Goal: Task Accomplishment & Management: Use online tool/utility

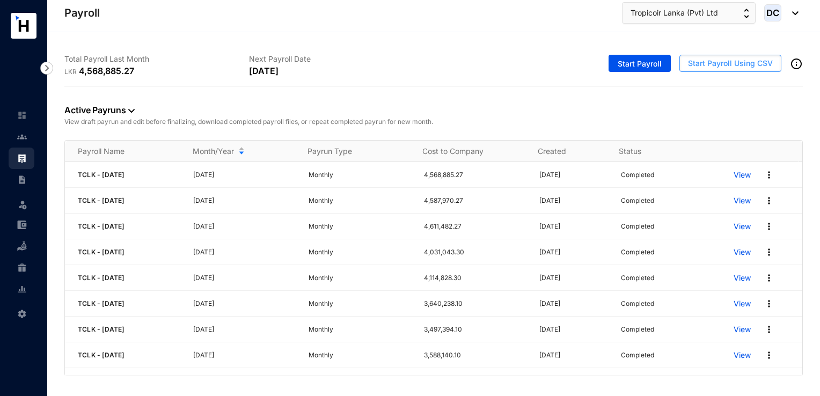
click at [714, 67] on span "Start Payroll Using CSV" at bounding box center [730, 63] width 85 height 11
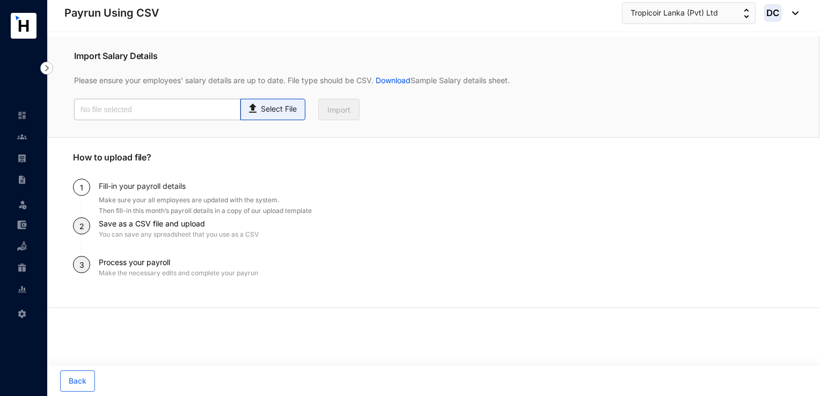
click at [275, 107] on p "Select File" at bounding box center [279, 109] width 36 height 11
click at [0, 0] on input "Select File" at bounding box center [0, 0] width 0 height 0
type input "Payroll Uploaded File- TCLK- [DATE].csv"
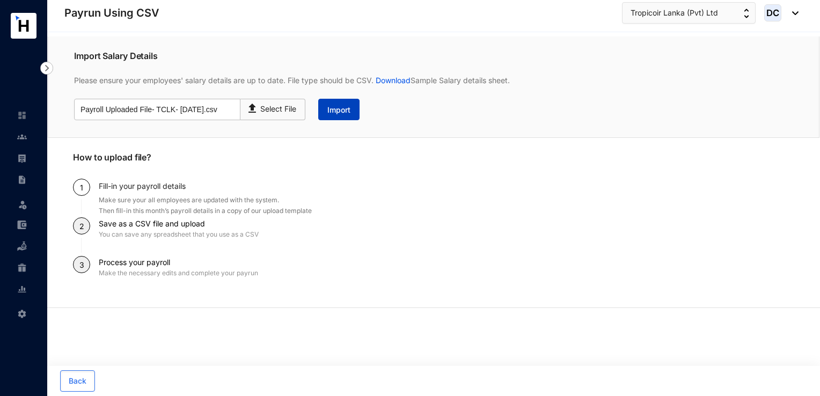
click at [352, 116] on button "Import" at bounding box center [338, 109] width 41 height 21
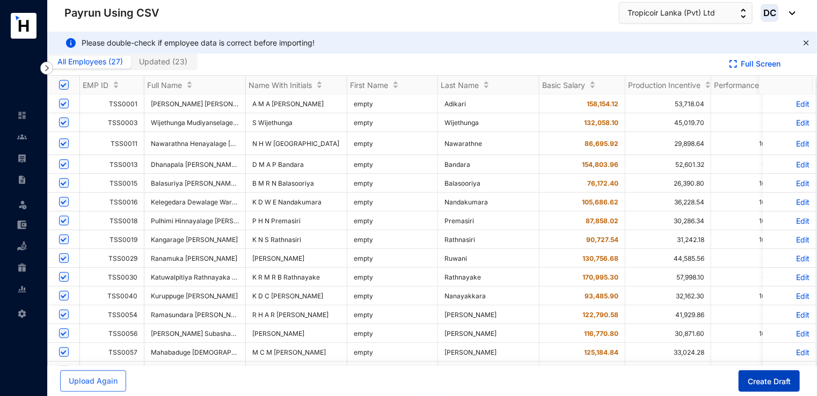
click at [778, 376] on button "Create Draft" at bounding box center [768, 380] width 61 height 21
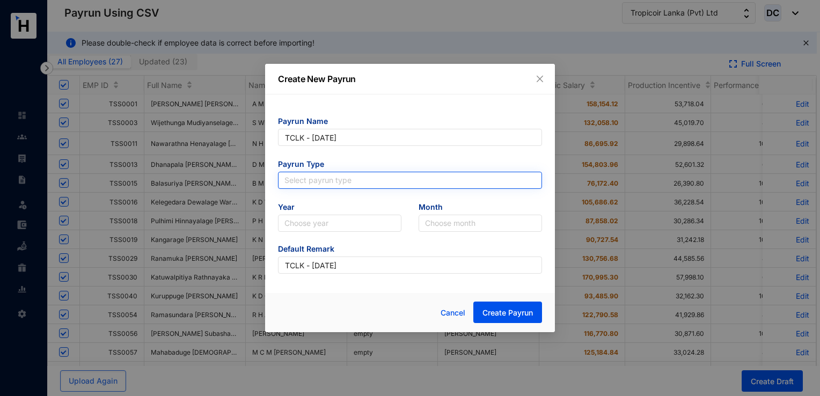
click at [335, 185] on input "search" at bounding box center [409, 180] width 251 height 16
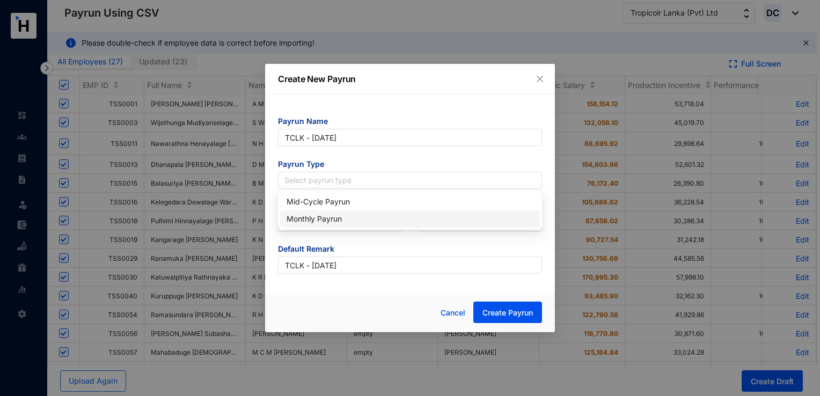
click at [306, 214] on div "Monthly Payrun" at bounding box center [410, 219] width 247 height 12
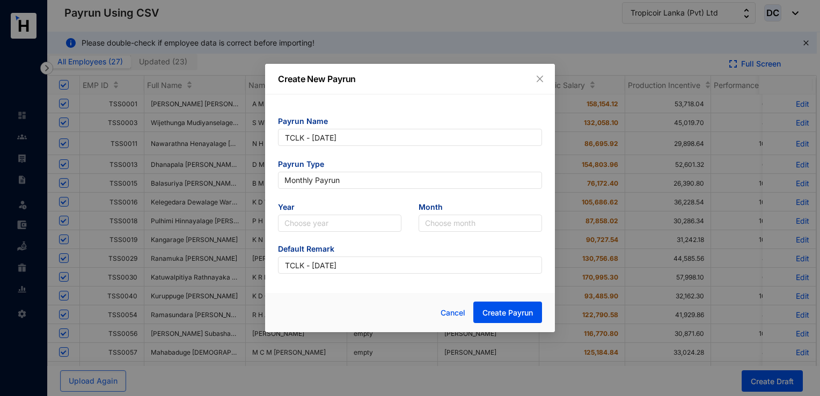
click at [318, 214] on span "Year" at bounding box center [339, 208] width 123 height 13
click at [319, 223] on input "search" at bounding box center [339, 223] width 111 height 16
click at [309, 261] on div "2025" at bounding box center [340, 262] width 106 height 12
click at [437, 229] on input "search" at bounding box center [480, 223] width 111 height 16
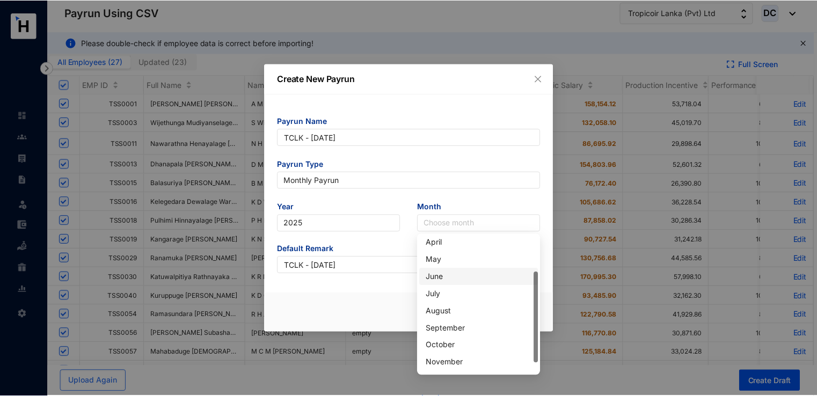
scroll to position [69, 0]
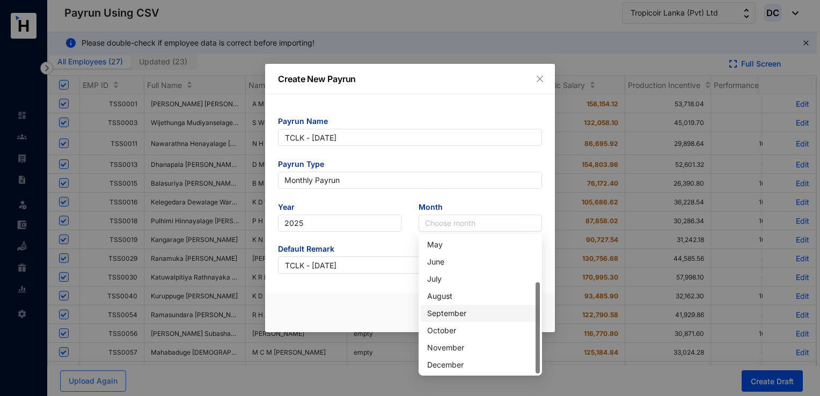
click at [434, 310] on div "September" at bounding box center [480, 313] width 106 height 12
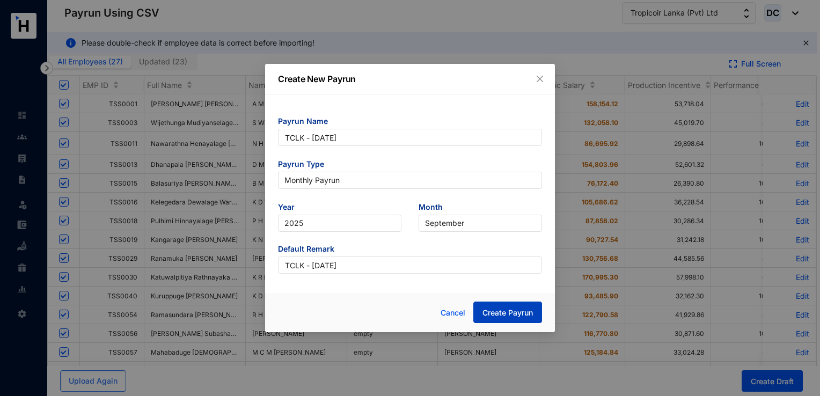
click at [503, 311] on span "Create Payrun" at bounding box center [507, 312] width 50 height 11
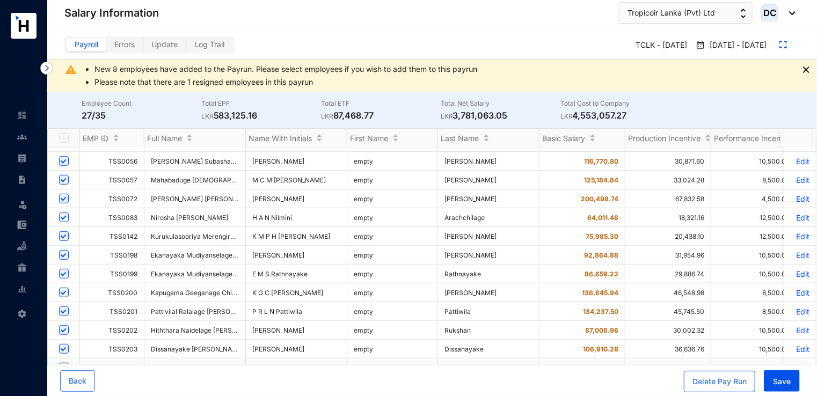
scroll to position [429, 0]
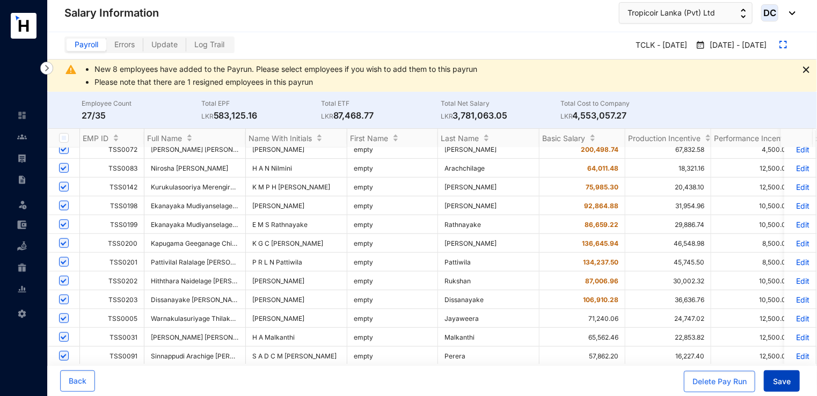
click at [773, 383] on span "Save" at bounding box center [782, 381] width 18 height 11
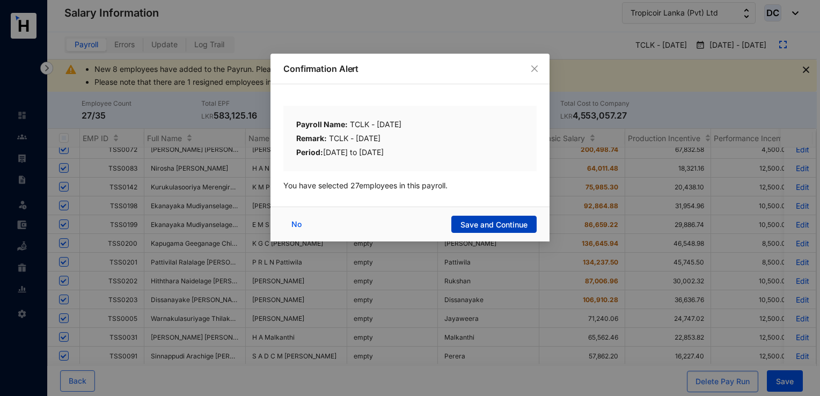
click at [511, 230] on span "Save and Continue" at bounding box center [493, 224] width 67 height 11
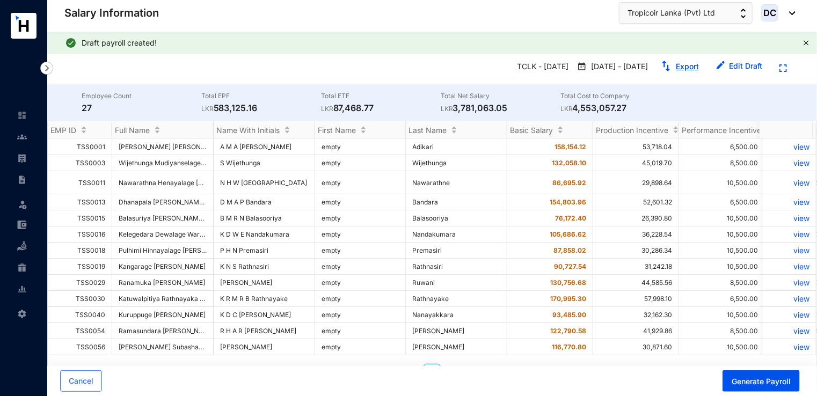
click at [670, 70] on img "button" at bounding box center [666, 66] width 11 height 11
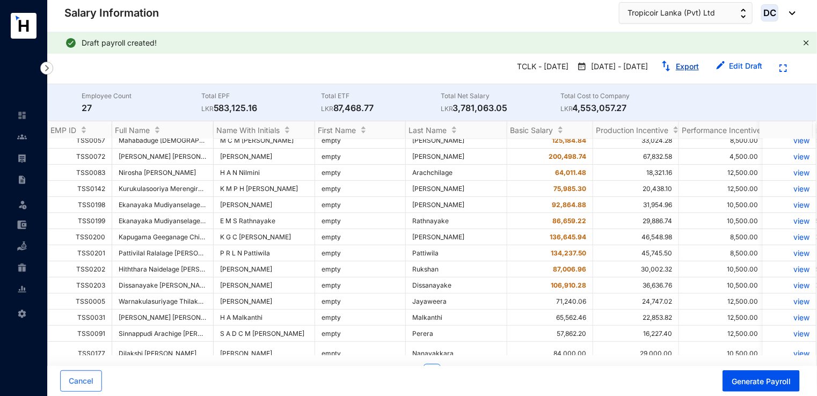
scroll to position [243, 0]
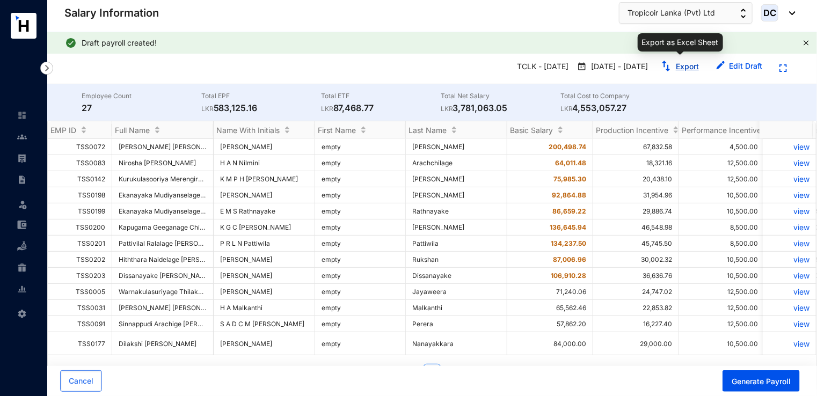
click at [693, 63] on link "Export" at bounding box center [687, 66] width 23 height 9
